Goal: Task Accomplishment & Management: Manage account settings

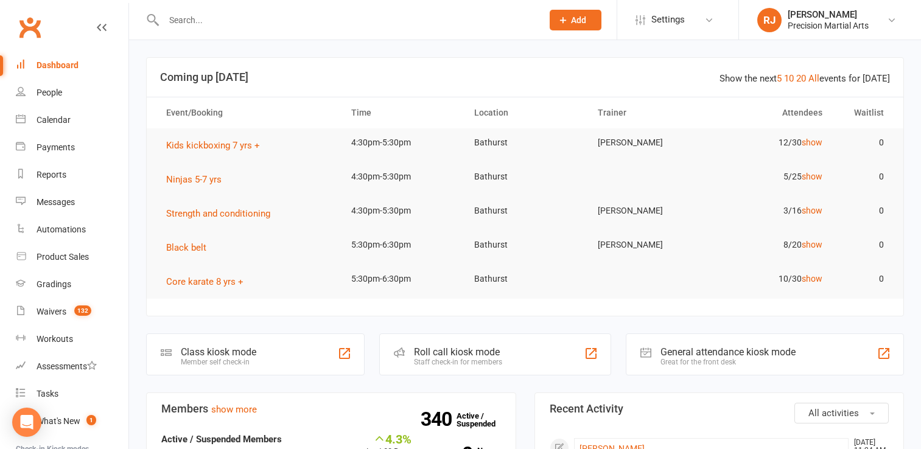
click at [287, 6] on div at bounding box center [340, 20] width 388 height 40
click at [184, 21] on input "text" at bounding box center [347, 20] width 374 height 17
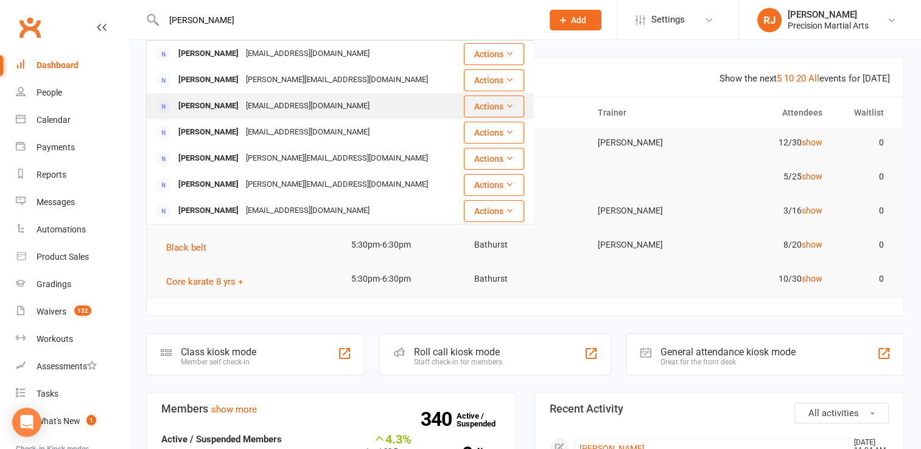
type input "[PERSON_NAME]"
click at [191, 113] on div "[PERSON_NAME]" at bounding box center [209, 106] width 68 height 18
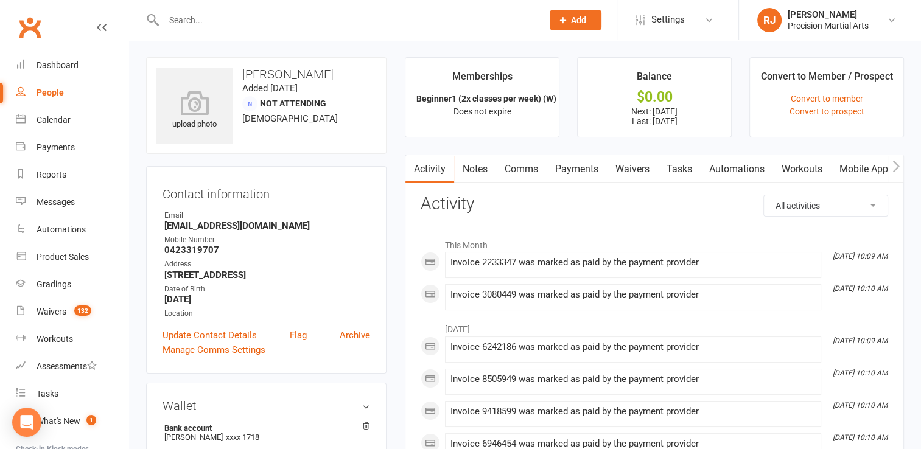
click at [581, 172] on link "Payments" at bounding box center [577, 169] width 60 height 28
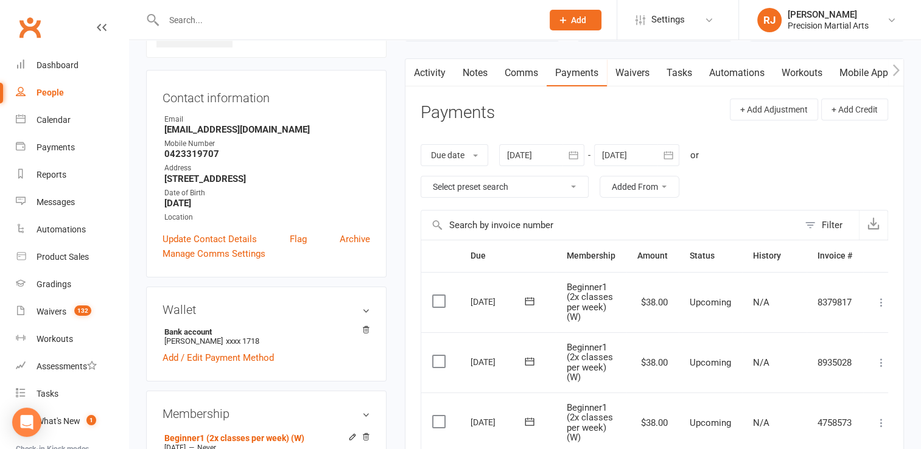
scroll to position [89, 0]
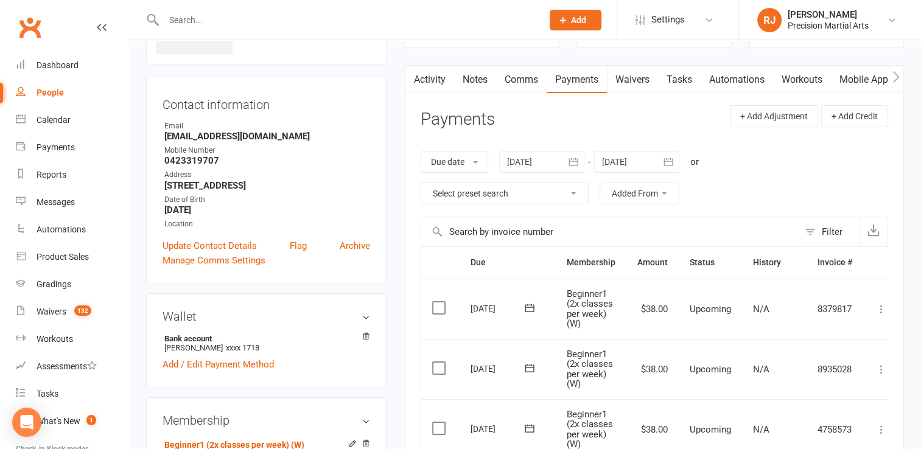
click at [558, 166] on div at bounding box center [541, 162] width 85 height 22
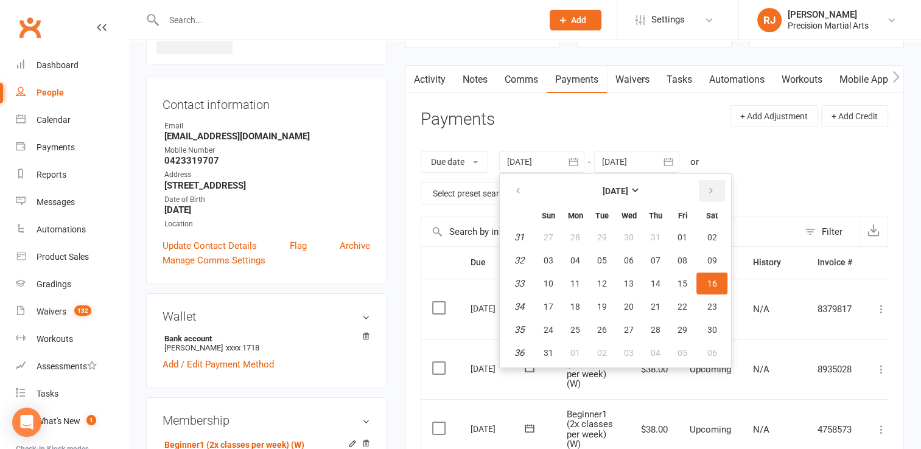
click at [707, 191] on icon "button" at bounding box center [711, 191] width 9 height 10
click at [684, 309] on span "26" at bounding box center [682, 307] width 10 height 10
type input "[DATE]"
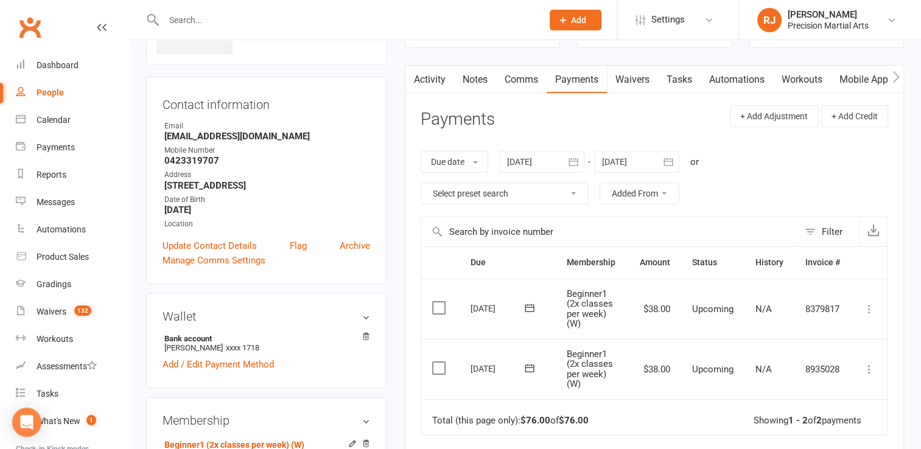
click at [651, 169] on div at bounding box center [636, 162] width 85 height 22
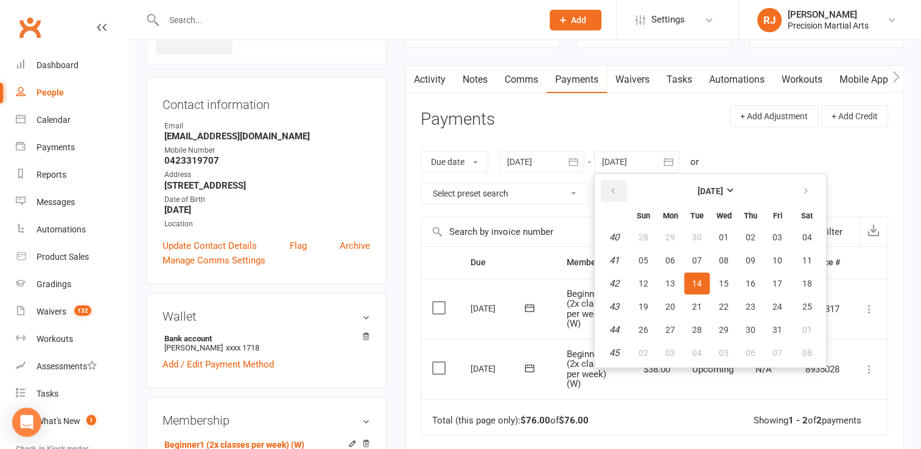
click at [623, 186] on button "button" at bounding box center [614, 191] width 26 height 22
click at [755, 306] on span "25" at bounding box center [751, 307] width 10 height 10
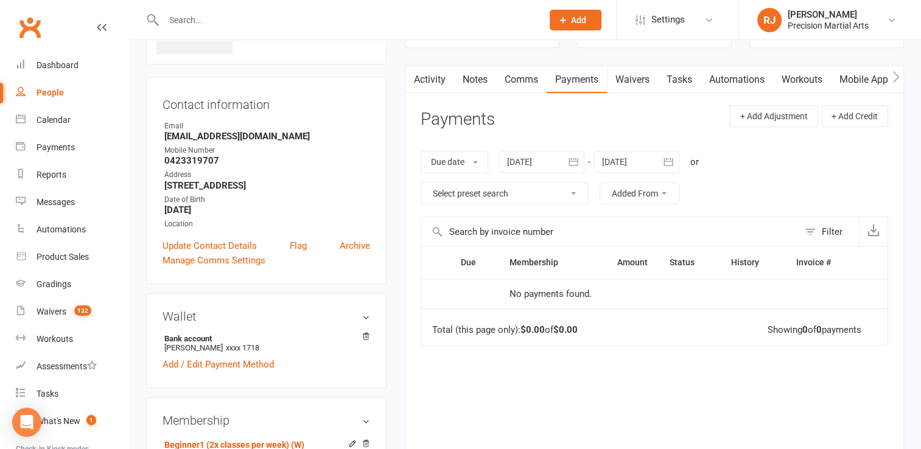
click at [540, 165] on div at bounding box center [541, 162] width 85 height 22
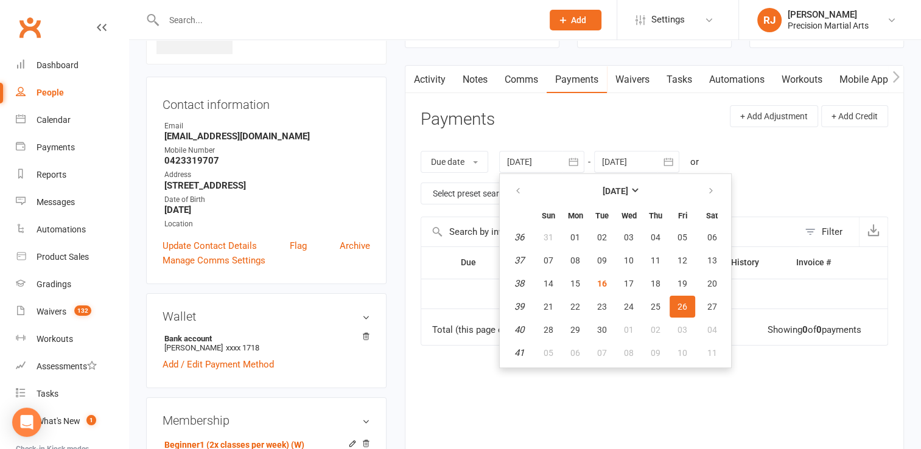
click at [635, 164] on div at bounding box center [636, 162] width 85 height 22
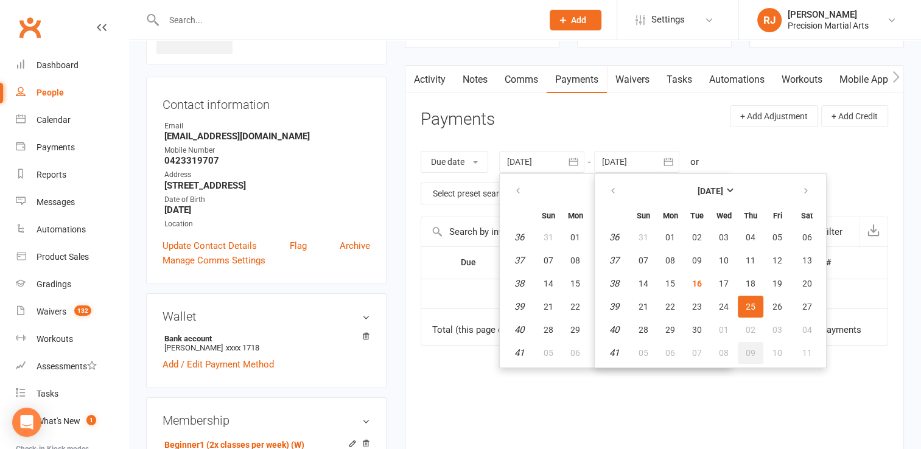
click at [751, 351] on span "09" at bounding box center [751, 353] width 10 height 10
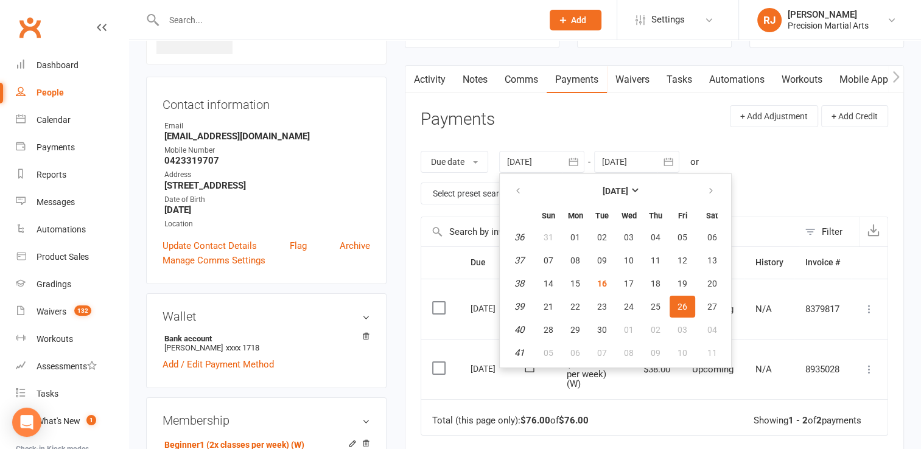
click at [781, 172] on div "Due date Due date Date paid Date failed Date settled [DATE] [DATE] Sun Mon Tue …" at bounding box center [654, 178] width 467 height 78
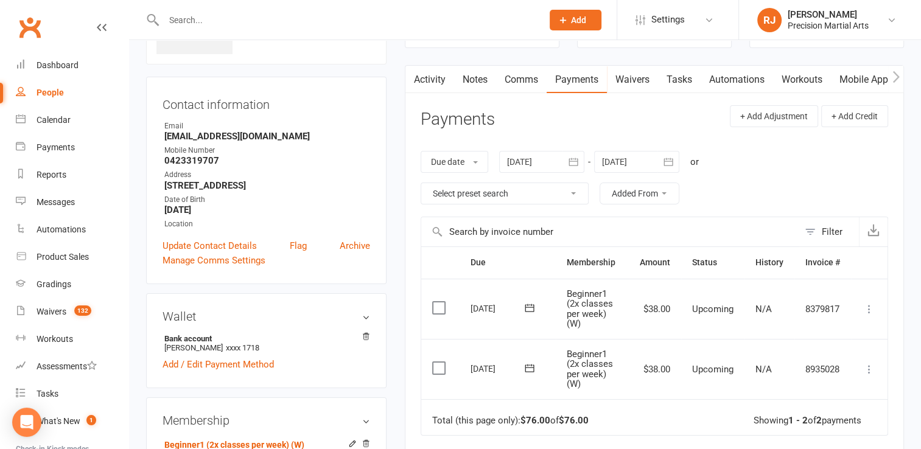
click at [669, 170] on button "button" at bounding box center [668, 162] width 22 height 22
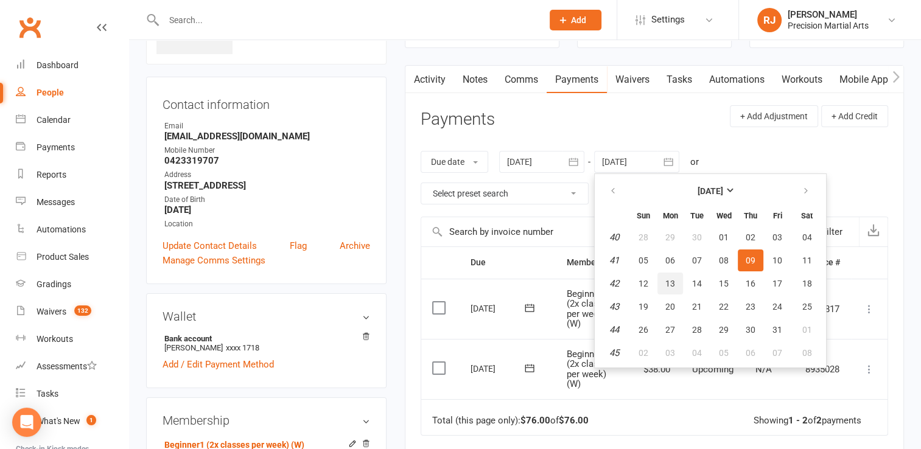
click at [673, 283] on span "13" at bounding box center [670, 284] width 10 height 10
type input "[DATE]"
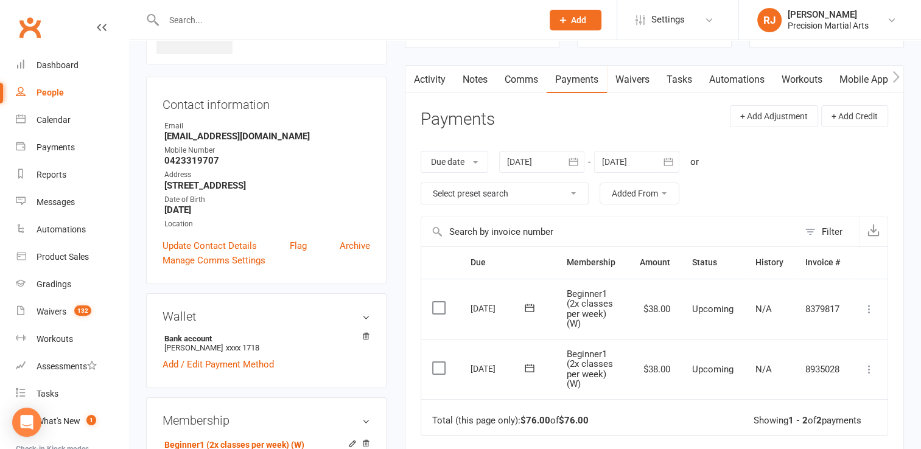
click at [781, 188] on div "Due date Due date Date paid Date failed Date settled [DATE] [DATE] Sun Mon Tue …" at bounding box center [654, 178] width 467 height 78
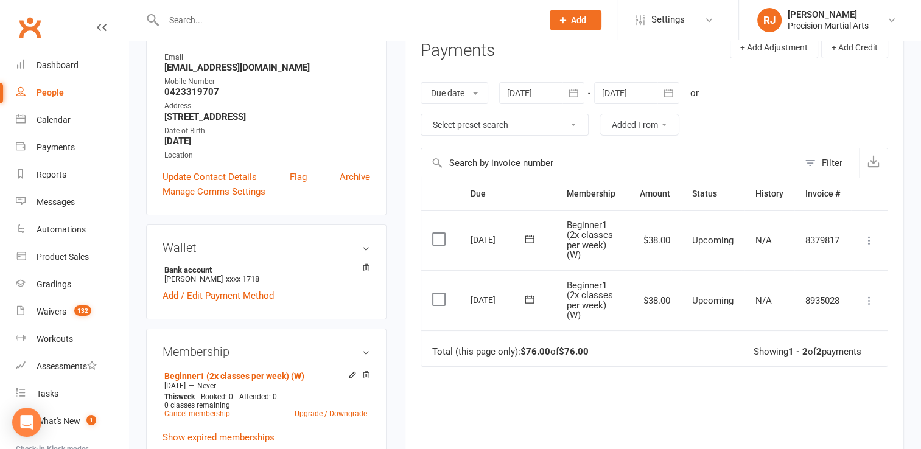
scroll to position [167, 0]
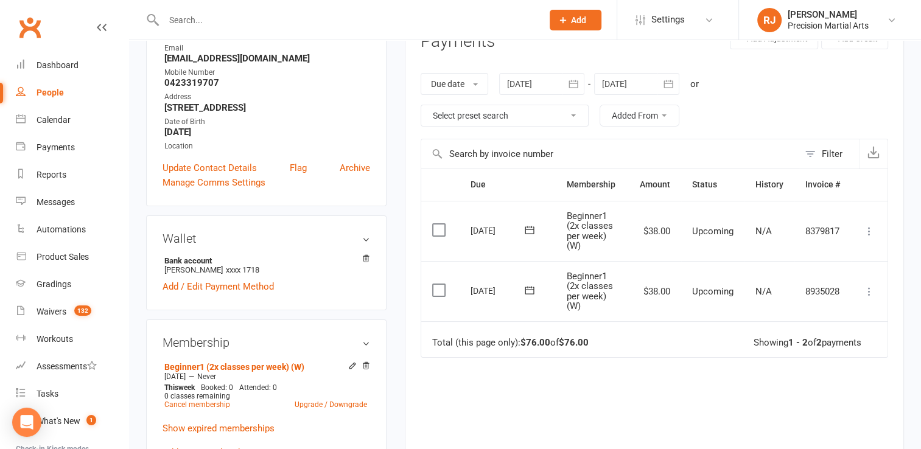
click at [439, 226] on label at bounding box center [440, 230] width 16 height 12
click at [439, 224] on input "checkbox" at bounding box center [436, 224] width 8 height 0
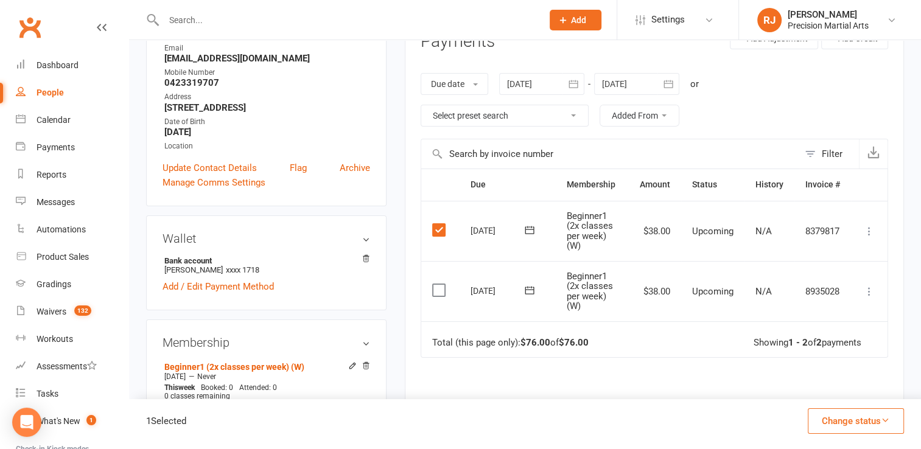
click at [440, 288] on label at bounding box center [440, 290] width 16 height 12
click at [440, 284] on input "checkbox" at bounding box center [436, 284] width 8 height 0
click at [528, 87] on div at bounding box center [541, 84] width 85 height 22
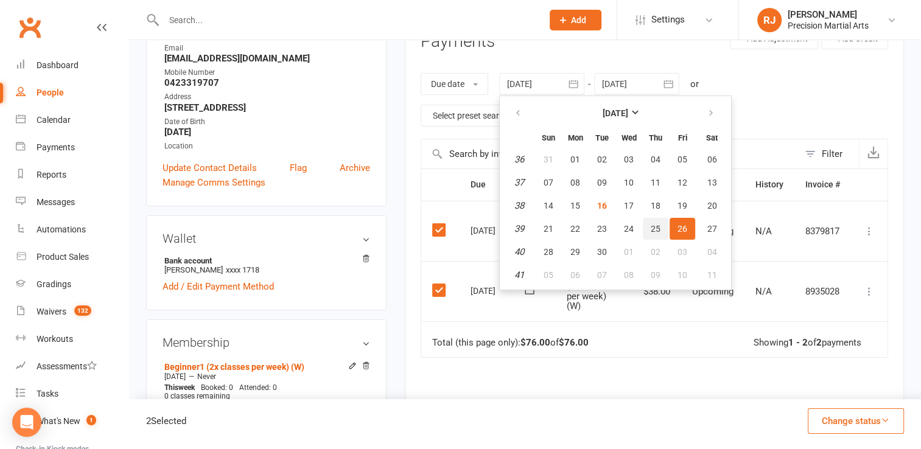
click at [653, 227] on span "25" at bounding box center [656, 229] width 10 height 10
type input "[DATE]"
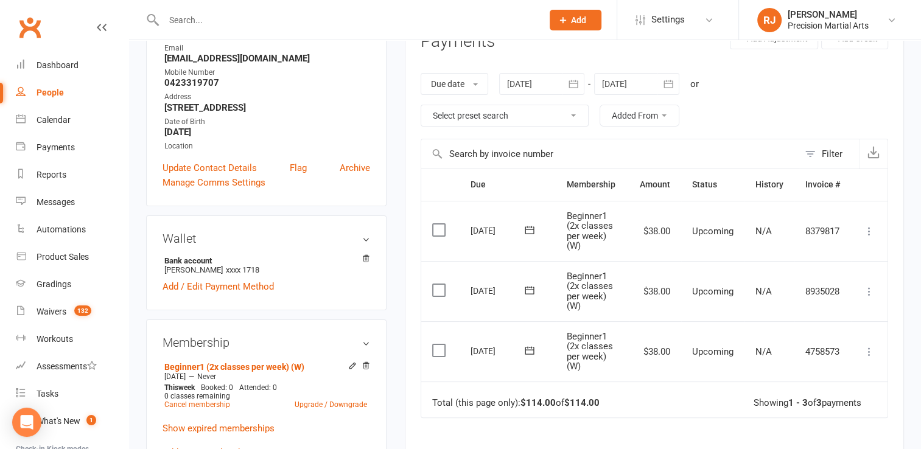
click at [441, 349] on label at bounding box center [440, 350] width 16 height 12
click at [440, 344] on input "checkbox" at bounding box center [436, 344] width 8 height 0
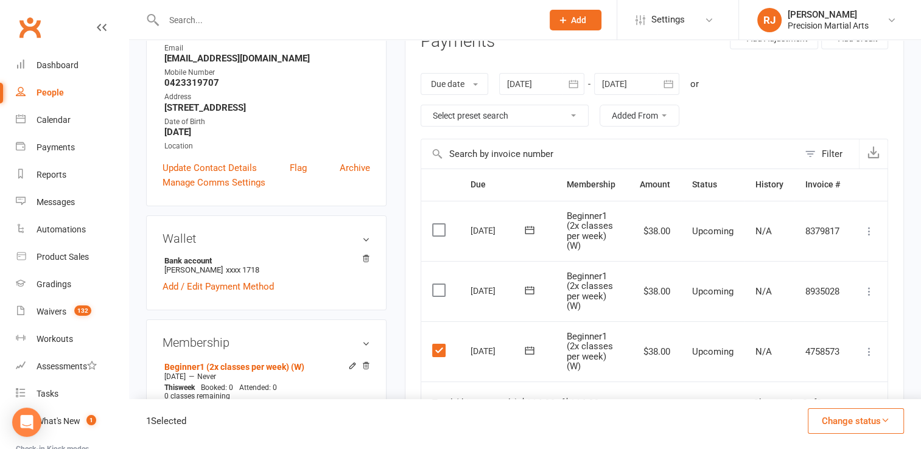
click at [436, 288] on label at bounding box center [440, 290] width 16 height 12
click at [436, 284] on input "checkbox" at bounding box center [436, 284] width 8 height 0
click at [850, 430] on button "Change status" at bounding box center [856, 421] width 96 height 26
click at [823, 382] on link "Skipped" at bounding box center [843, 388] width 121 height 24
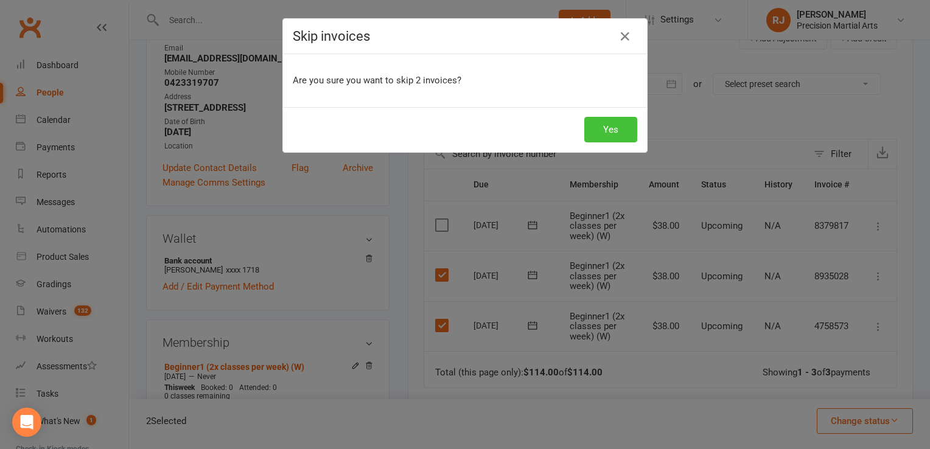
click at [608, 124] on button "Yes" at bounding box center [610, 130] width 53 height 26
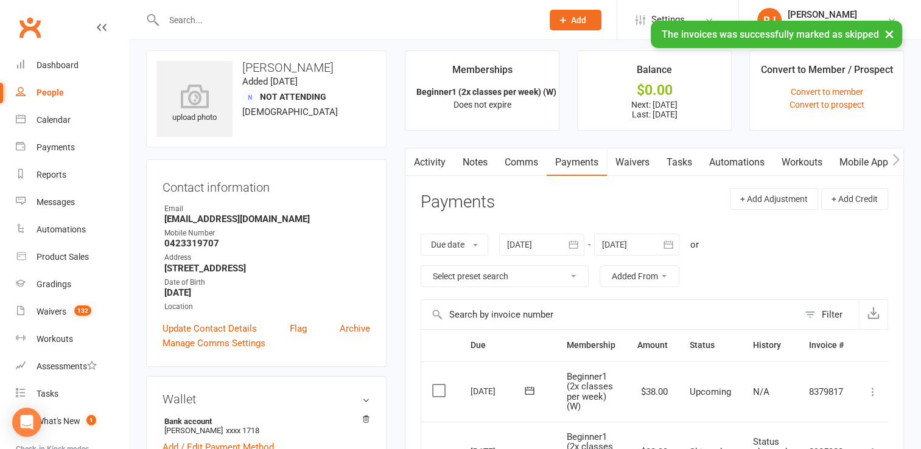
scroll to position [5, 0]
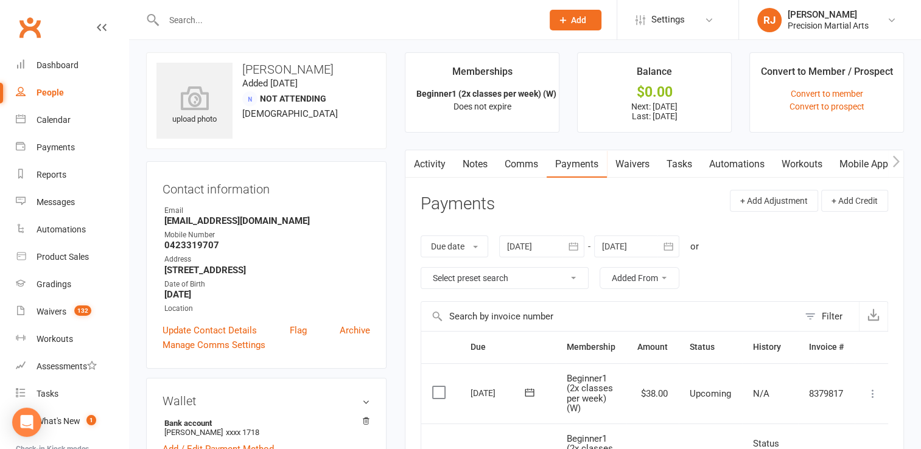
click at [478, 167] on link "Notes" at bounding box center [475, 164] width 42 height 28
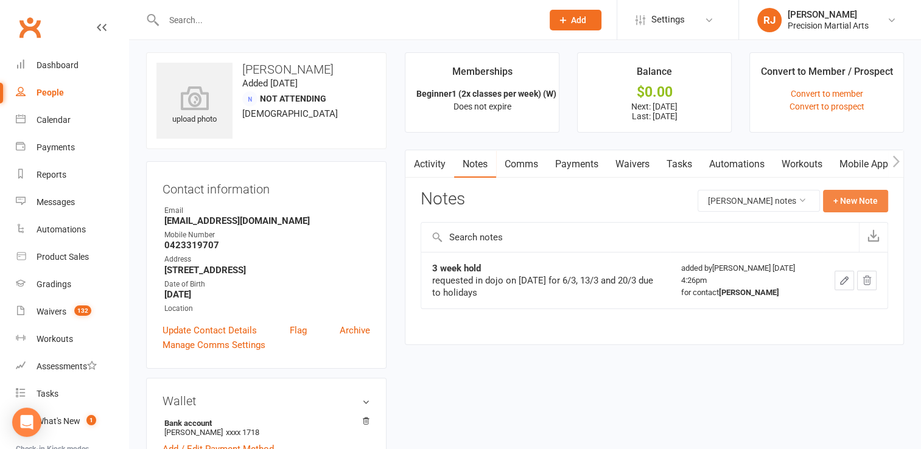
click at [865, 203] on button "+ New Note" at bounding box center [855, 201] width 65 height 22
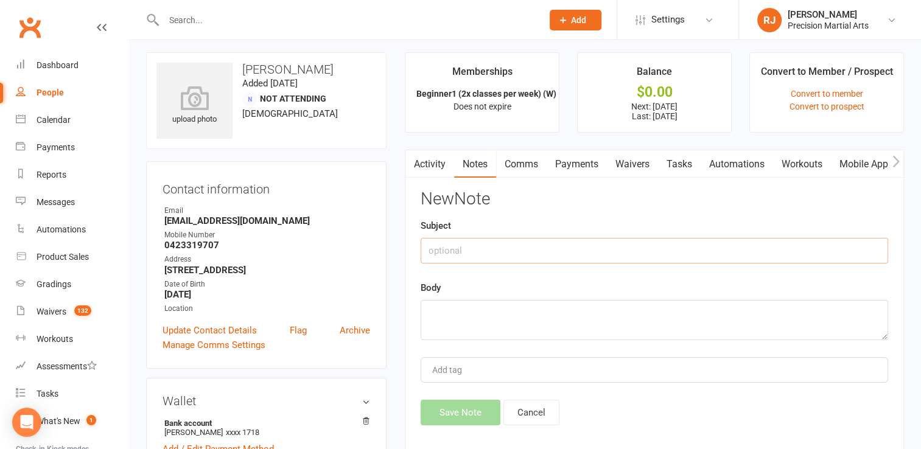
click at [482, 252] on input "text" at bounding box center [654, 251] width 467 height 26
type input "2"
type input "J"
type input "Hold"
click at [659, 324] on textarea at bounding box center [654, 320] width 467 height 40
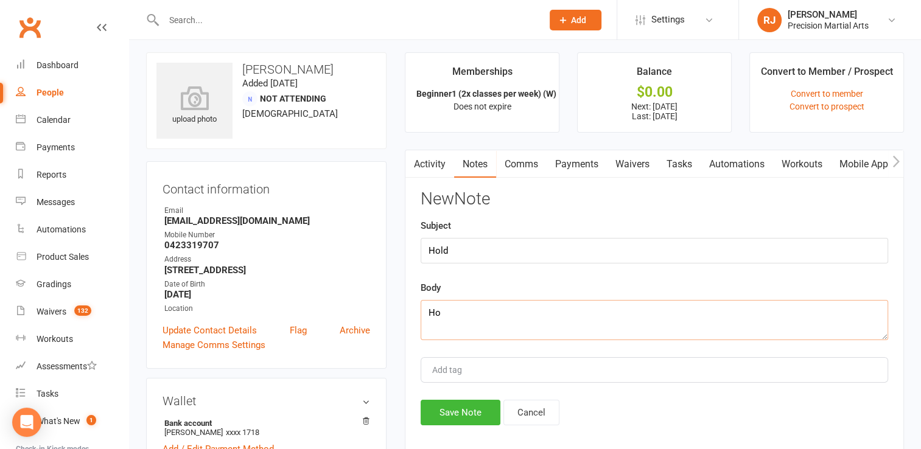
type textarea "H"
type textarea "requested in the dojo on [DATE] for 2 weeks holidays 25/9 to 13/10"
click at [480, 422] on button "Save Note" at bounding box center [461, 413] width 80 height 26
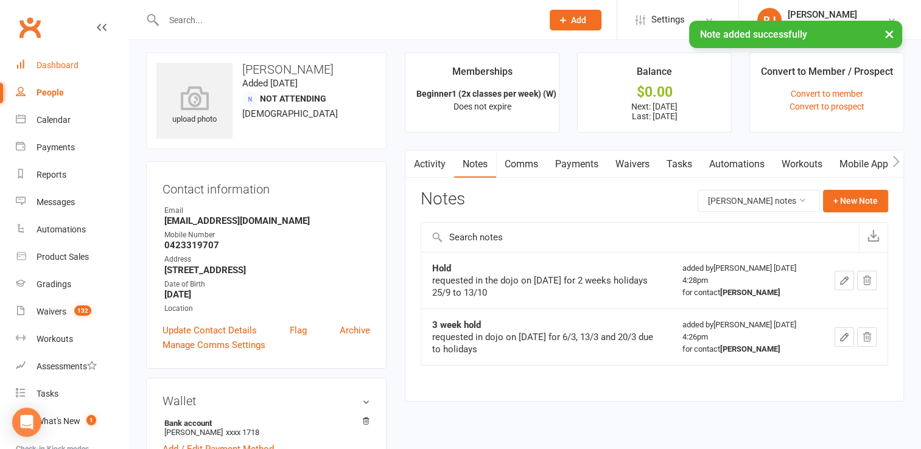
click at [86, 65] on link "Dashboard" at bounding box center [72, 65] width 113 height 27
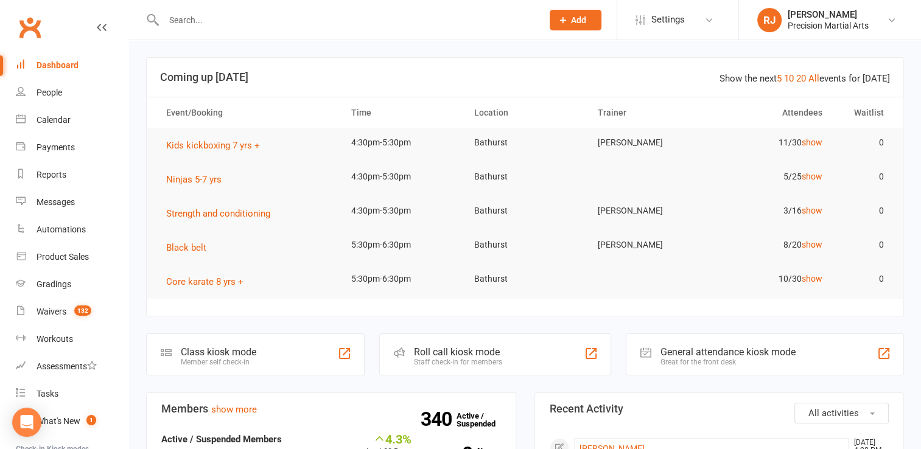
click at [196, 25] on input "text" at bounding box center [347, 20] width 374 height 17
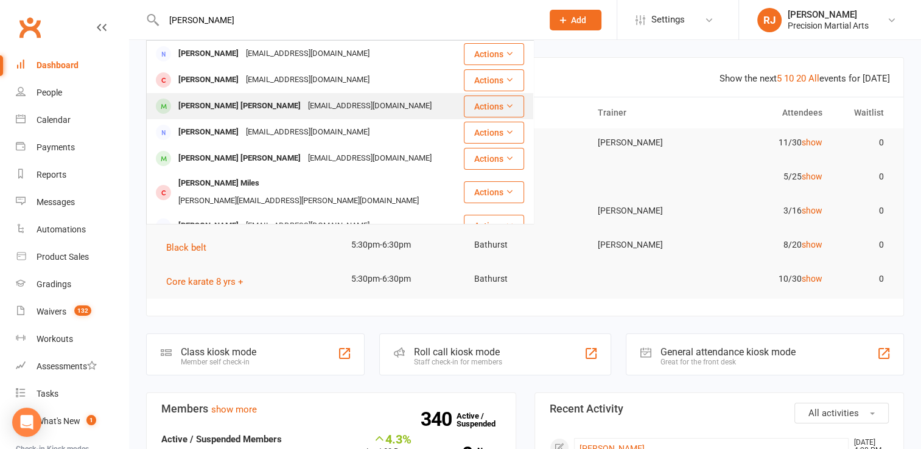
type input "[PERSON_NAME]"
click at [201, 109] on div "[PERSON_NAME] [PERSON_NAME]" at bounding box center [240, 106] width 130 height 18
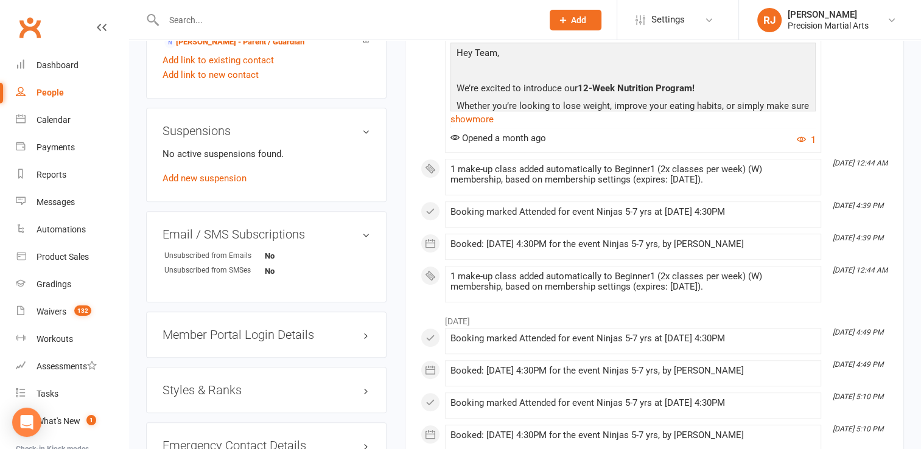
scroll to position [696, 0]
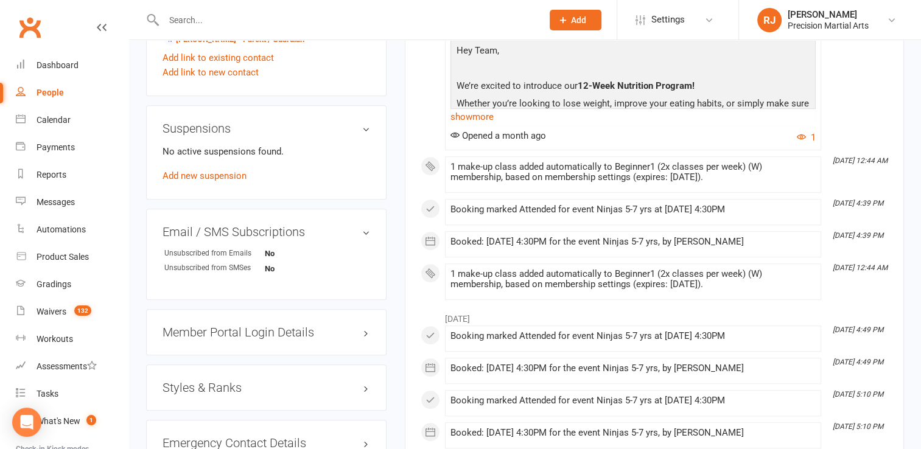
click at [226, 381] on h3 "Styles & Ranks" at bounding box center [267, 387] width 208 height 13
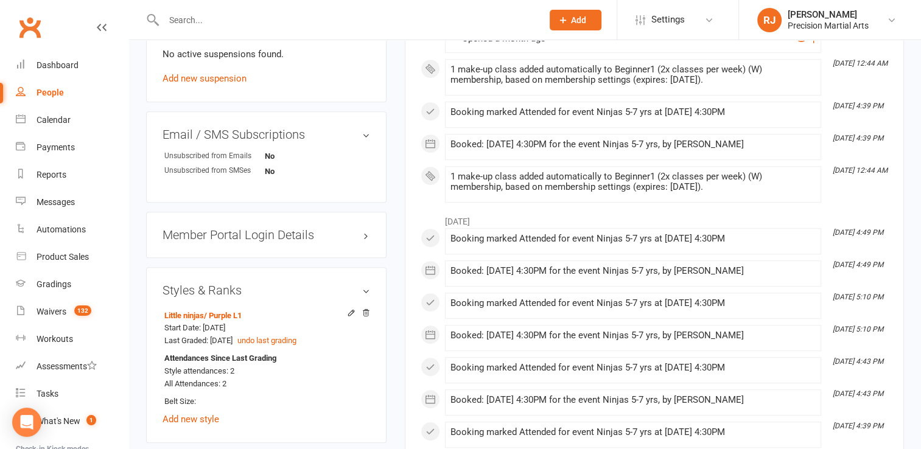
scroll to position [818, 0]
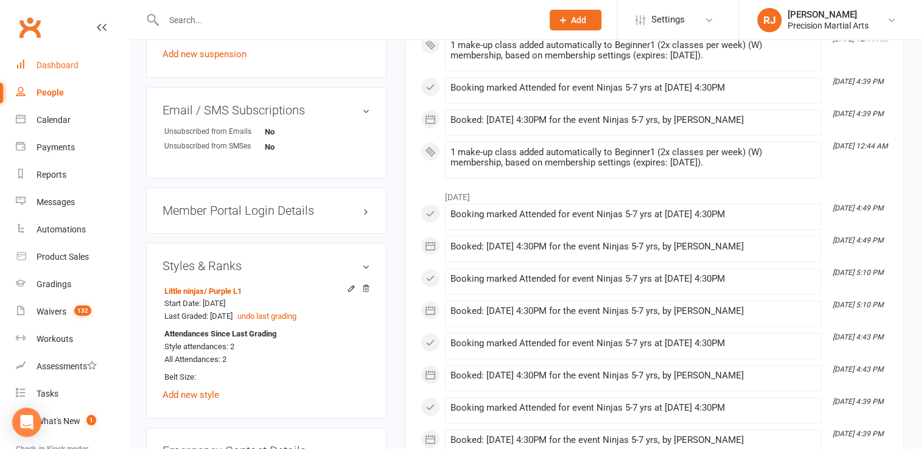
click at [78, 62] on link "Dashboard" at bounding box center [72, 65] width 113 height 27
